Goal: Task Accomplishment & Management: Manage account settings

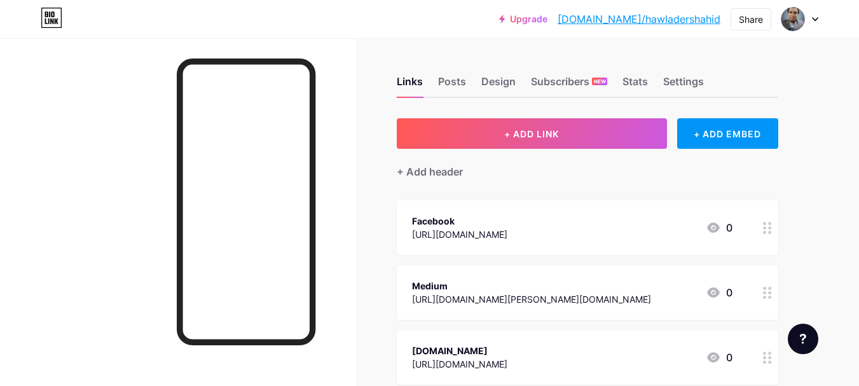
click at [815, 17] on icon at bounding box center [815, 19] width 6 height 4
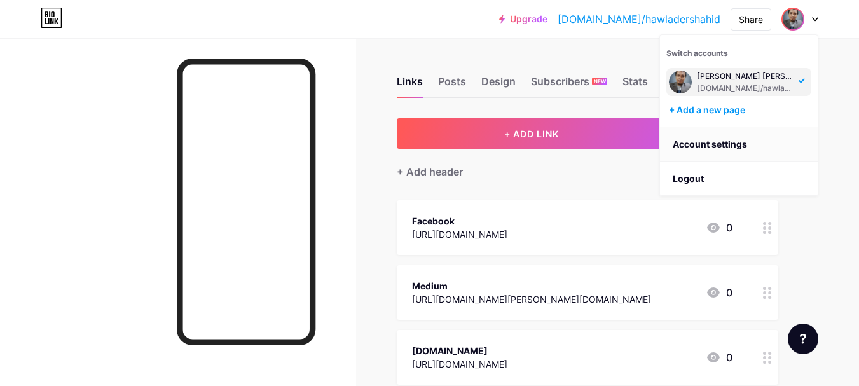
click at [725, 143] on link "Account settings" at bounding box center [739, 144] width 158 height 34
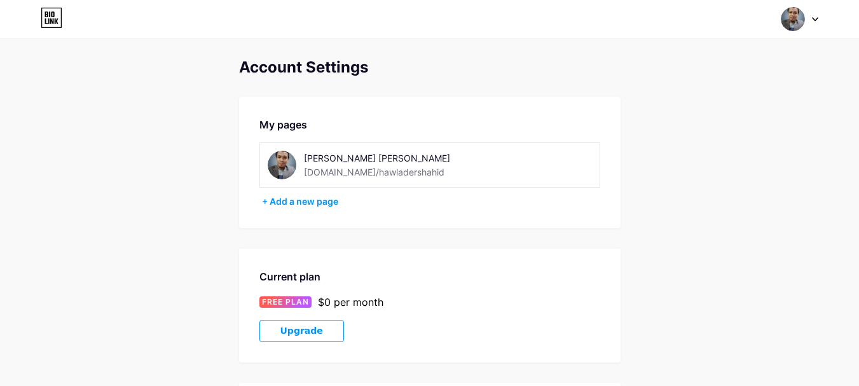
click at [813, 24] on div at bounding box center [799, 19] width 37 height 23
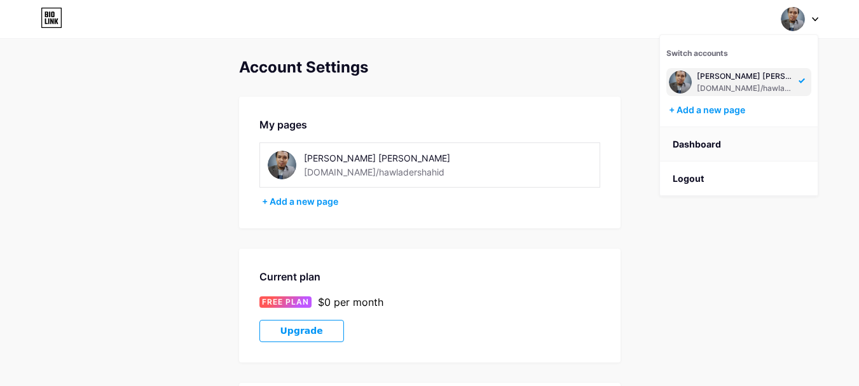
click at [708, 144] on link "Dashboard" at bounding box center [739, 144] width 158 height 34
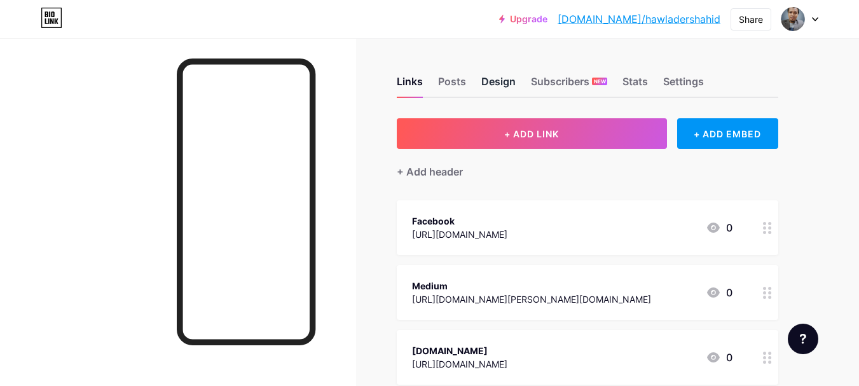
click at [492, 81] on div "Design" at bounding box center [498, 85] width 34 height 23
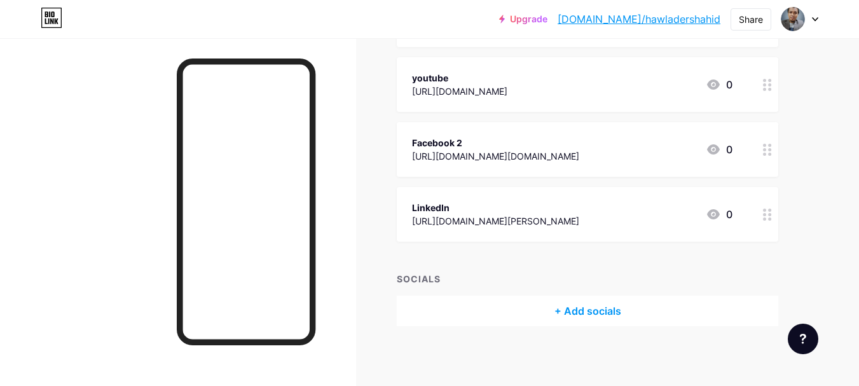
scroll to position [341, 0]
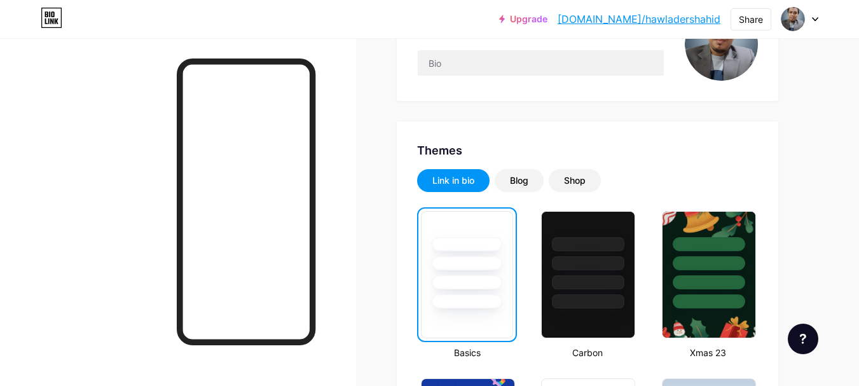
scroll to position [191, 0]
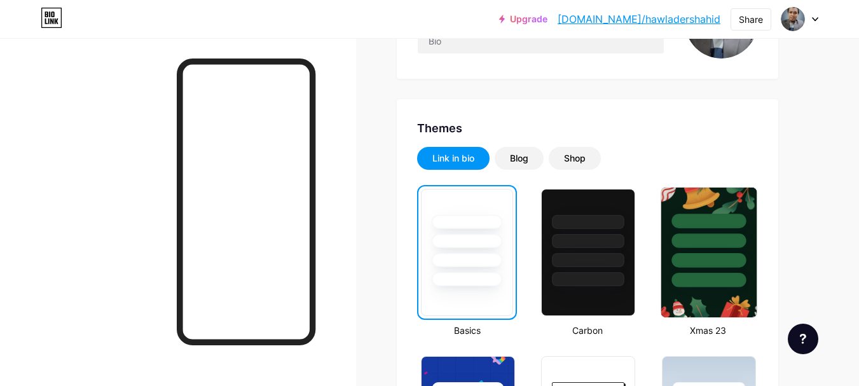
click at [724, 198] on div at bounding box center [708, 238] width 95 height 100
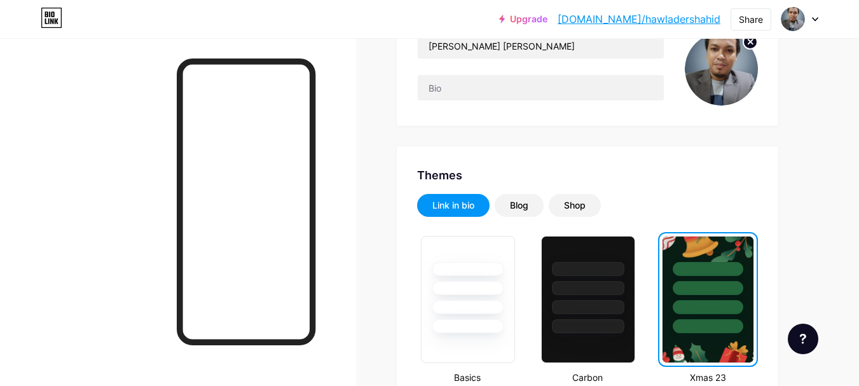
scroll to position [64, 0]
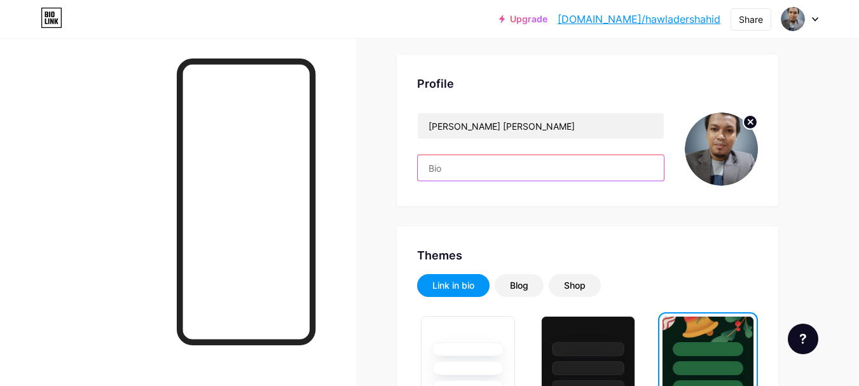
click at [467, 170] on input "text" at bounding box center [541, 167] width 246 height 25
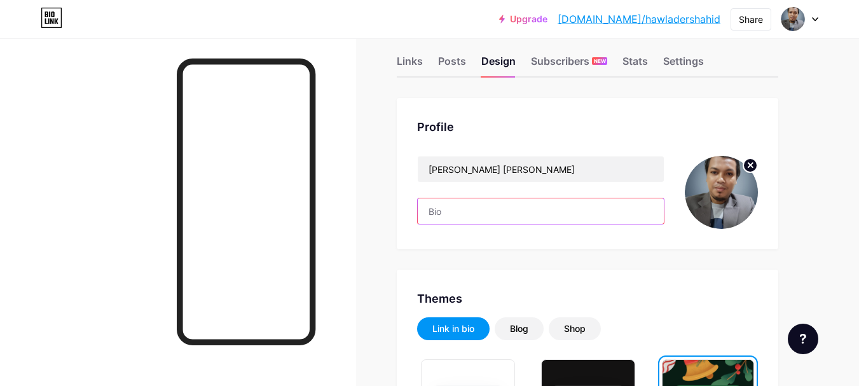
scroll to position [0, 0]
